Goal: Find specific page/section: Find specific page/section

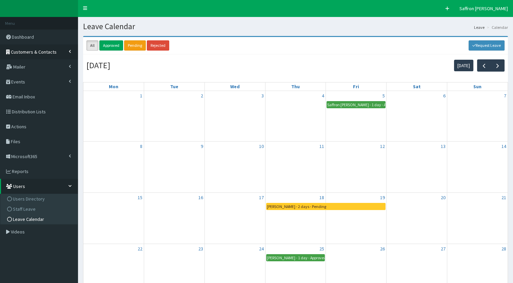
click at [35, 55] on link "Customers & Contacts" at bounding box center [39, 51] width 78 height 15
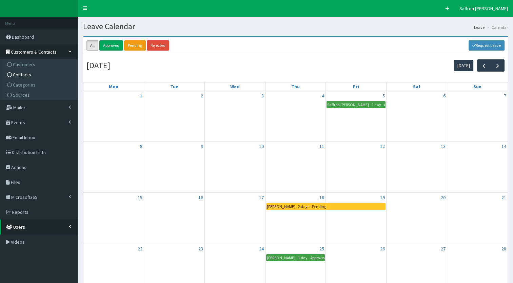
click at [24, 77] on span "Contacts" at bounding box center [22, 74] width 18 height 6
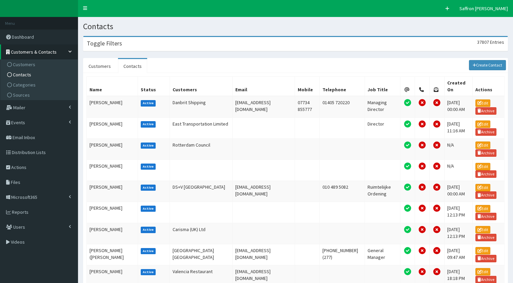
click at [186, 42] on div "Toggle Filters 37807 Entries" at bounding box center [295, 44] width 424 height 14
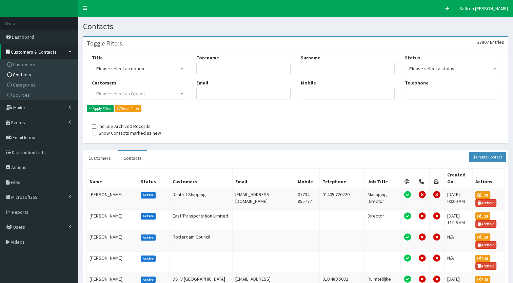
click at [165, 68] on span "Please select an option" at bounding box center [138, 68] width 85 height 9
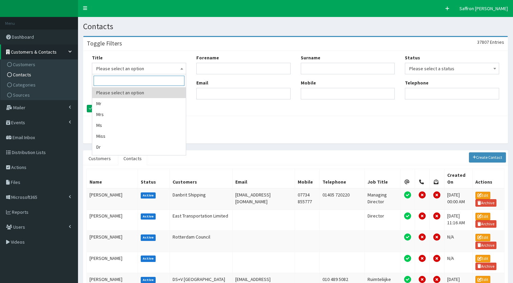
click at [207, 71] on input "Forename" at bounding box center [243, 69] width 94 height 12
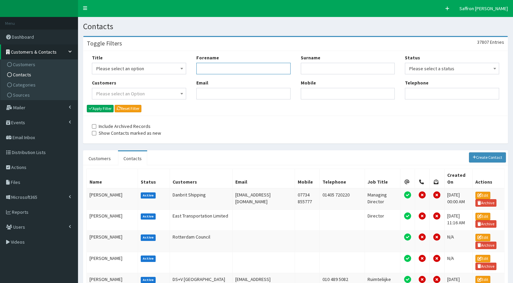
click at [207, 71] on input "Forename" at bounding box center [243, 69] width 94 height 12
type input "robert"
click at [314, 69] on input "Surname" at bounding box center [347, 69] width 94 height 12
type input "k"
type input "jackson"
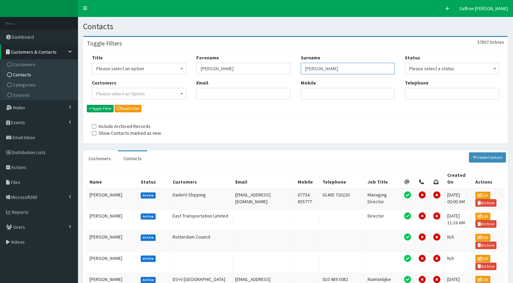
click at [87, 105] on button "Apply Filter" at bounding box center [100, 108] width 27 height 7
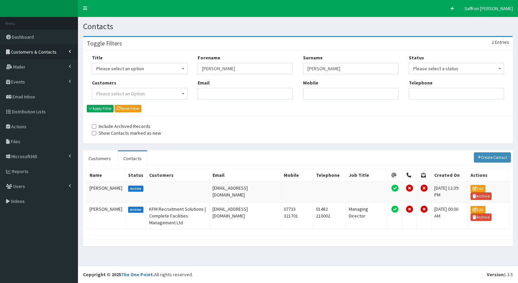
click at [51, 55] on link "Customers & Contacts" at bounding box center [39, 51] width 78 height 15
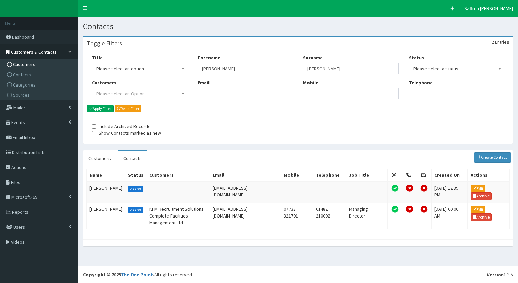
click at [13, 62] on span "Customers" at bounding box center [24, 64] width 22 height 6
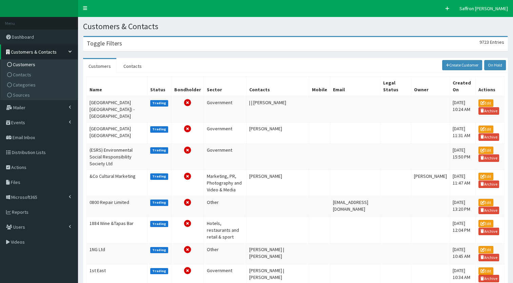
click at [124, 49] on div "Toggle Filters 9723 Entries" at bounding box center [295, 44] width 424 height 14
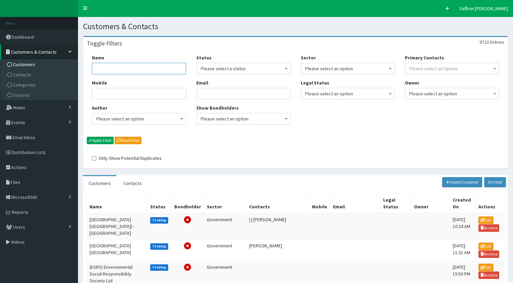
click at [114, 66] on input "Name" at bounding box center [139, 69] width 94 height 12
type input "kfm world"
click at [87, 137] on button "Apply Filter" at bounding box center [100, 140] width 27 height 7
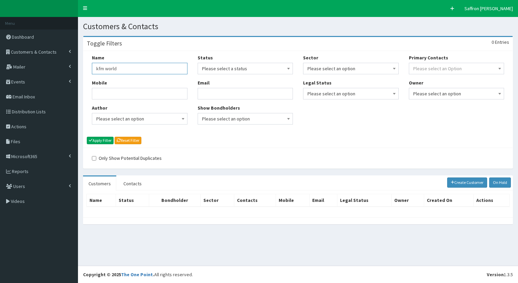
click at [122, 69] on input "kfm world" at bounding box center [140, 69] width 96 height 12
type input "kfm"
click at [87, 137] on button "Apply Filter" at bounding box center [100, 140] width 27 height 7
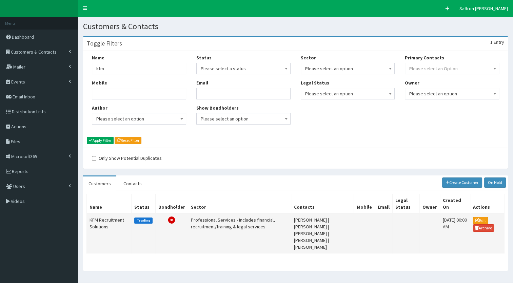
click at [117, 218] on td "KFM Recruitment Solutions" at bounding box center [109, 233] width 45 height 40
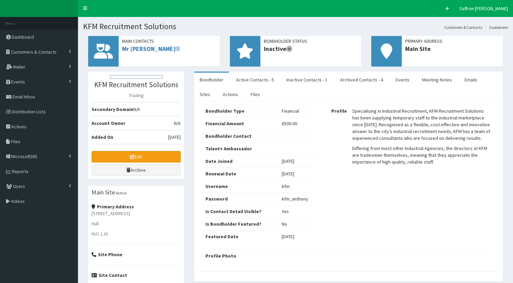
select select "50"
click at [246, 76] on link "Active Contacts - 5" at bounding box center [254, 79] width 49 height 14
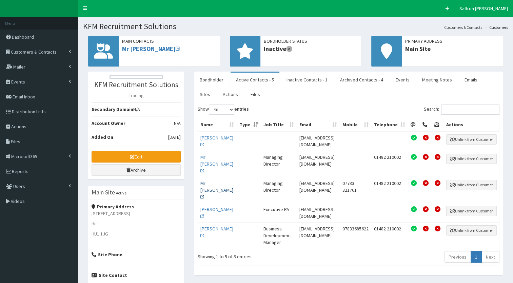
click at [208, 189] on link "Mr Robert Jackson" at bounding box center [216, 190] width 33 height 20
click at [22, 59] on ul "Menu Dashboard Customers & Contacts Customers Contacts Categories Sources Maile…" at bounding box center [39, 112] width 78 height 191
click at [22, 51] on span "Customers & Contacts" at bounding box center [34, 52] width 46 height 6
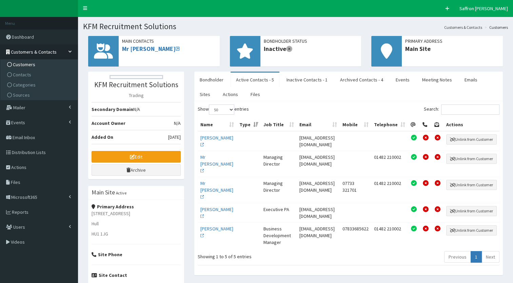
click at [22, 62] on span "Customers" at bounding box center [24, 64] width 22 height 6
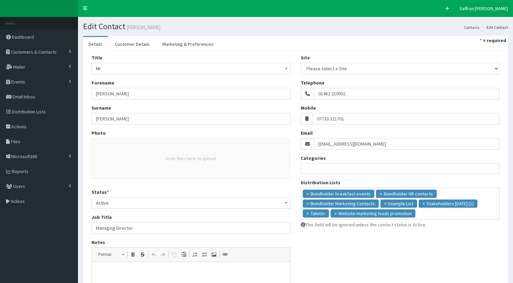
select select
click at [136, 46] on link "Customer Details" at bounding box center [132, 44] width 46 height 14
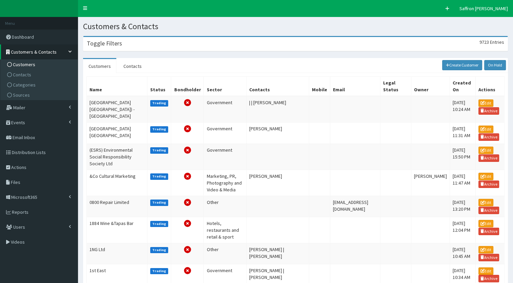
drag, startPoint x: 131, startPoint y: 46, endPoint x: 130, endPoint y: 63, distance: 16.3
click at [131, 45] on div "Toggle Filters 9723 Entries" at bounding box center [295, 44] width 424 height 14
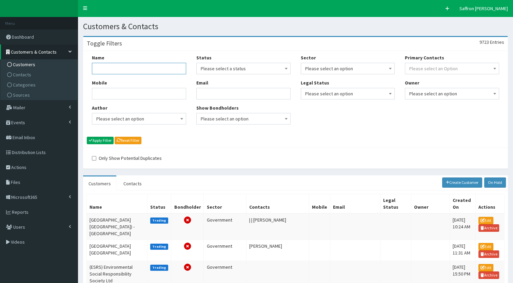
click at [128, 63] on input "Name" at bounding box center [139, 69] width 94 height 12
type input "complete"
click at [87, 137] on button "Apply Filter" at bounding box center [100, 140] width 27 height 7
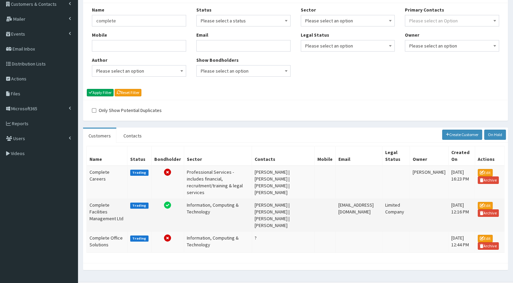
scroll to position [54, 0]
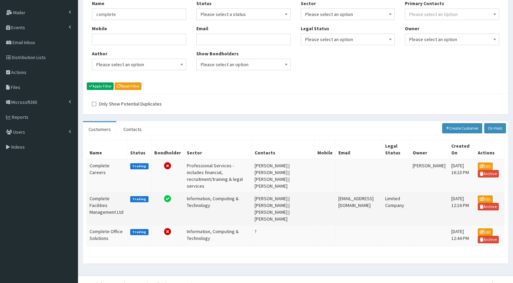
click at [119, 195] on td "Complete Facilities Management Ltd" at bounding box center [107, 208] width 41 height 33
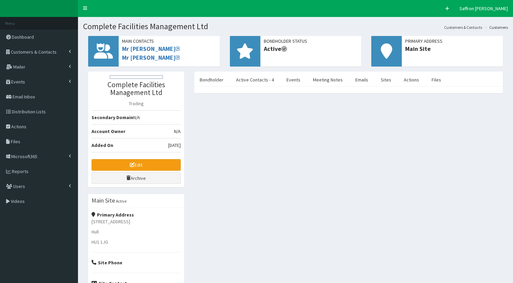
select select "50"
click at [258, 80] on link "Active Contacts - 4" at bounding box center [254, 79] width 49 height 14
